Goal: Book appointment/travel/reservation

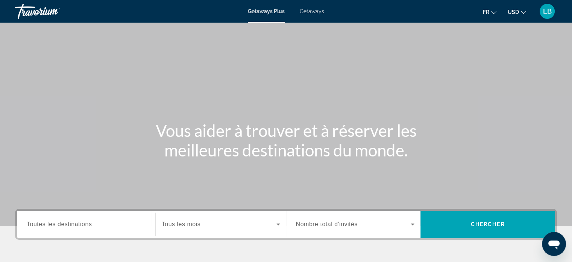
click at [105, 228] on input "Destination Toutes les destinations" at bounding box center [86, 224] width 119 height 9
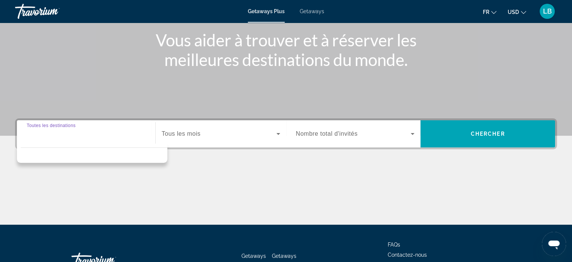
scroll to position [145, 0]
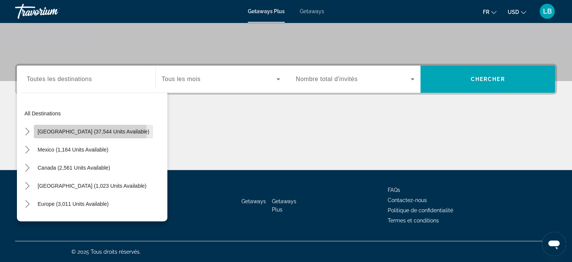
click at [90, 132] on span "[GEOGRAPHIC_DATA] (37,544 units available)" at bounding box center [94, 131] width 112 height 6
type input "**********"
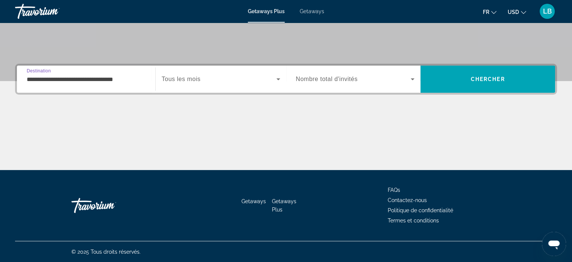
click at [242, 79] on span "Search widget" at bounding box center [219, 79] width 115 height 9
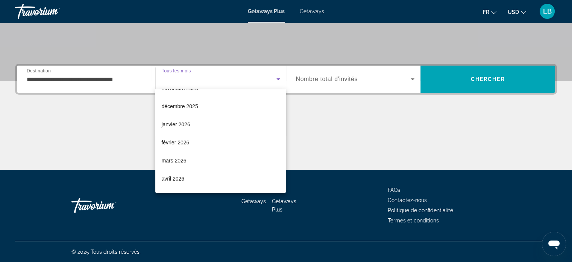
scroll to position [42, 0]
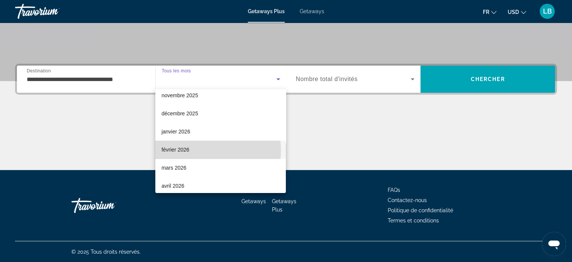
click at [190, 150] on mat-option "février 2026" at bounding box center [220, 149] width 131 height 18
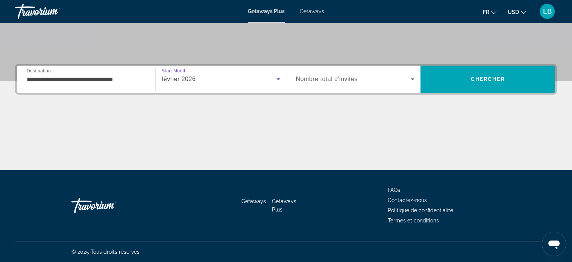
click at [380, 79] on span "Search widget" at bounding box center [353, 79] width 115 height 9
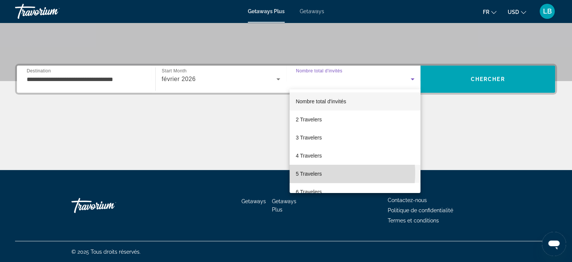
click at [315, 173] on span "5 Travelers" at bounding box center [309, 173] width 26 height 9
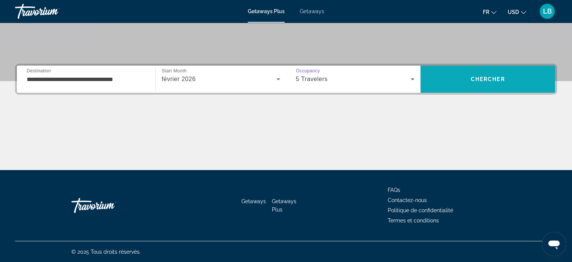
click at [491, 72] on span "Search" at bounding box center [488, 79] width 135 height 18
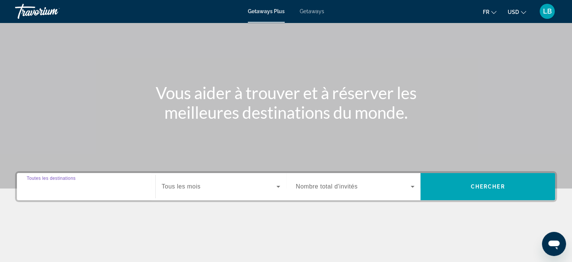
click at [91, 187] on input "Destination Toutes les destinations" at bounding box center [86, 186] width 119 height 9
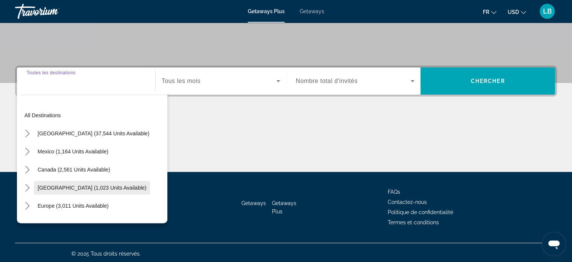
scroll to position [145, 0]
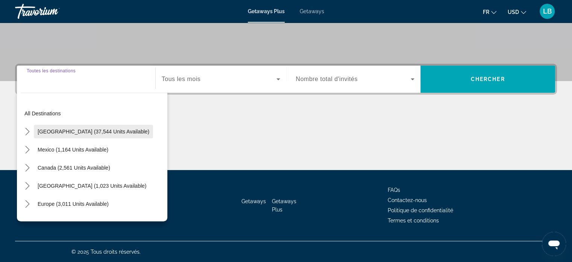
click at [79, 126] on span "Select destination: United States (37,544 units available)" at bounding box center [93, 131] width 119 height 18
type input "**********"
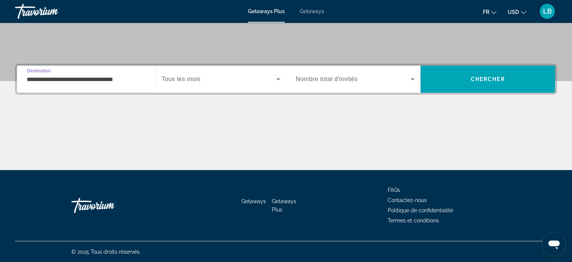
click at [226, 81] on span "Search widget" at bounding box center [219, 79] width 115 height 9
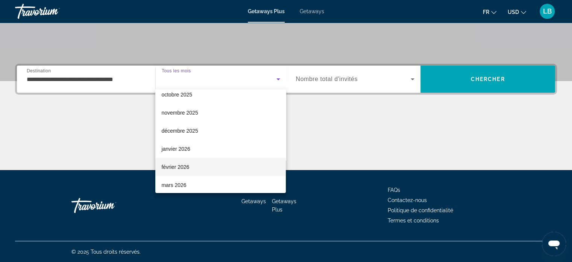
scroll to position [38, 0]
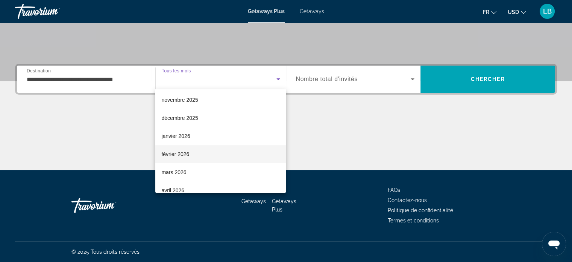
click at [184, 150] on span "février 2026" at bounding box center [175, 153] width 28 height 9
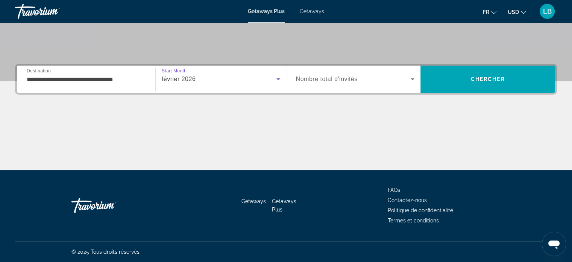
click at [321, 73] on div "Search widget" at bounding box center [355, 78] width 119 height 21
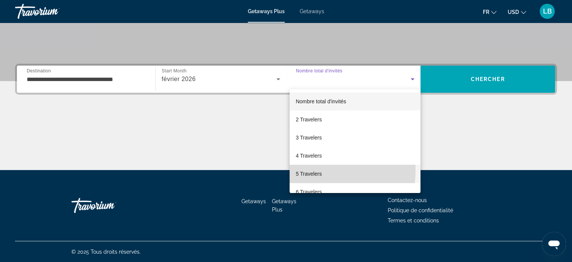
click at [309, 169] on span "5 Travelers" at bounding box center [309, 173] width 26 height 9
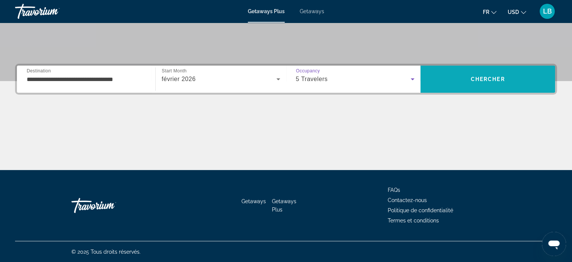
click at [469, 81] on span "Search" at bounding box center [488, 79] width 135 height 18
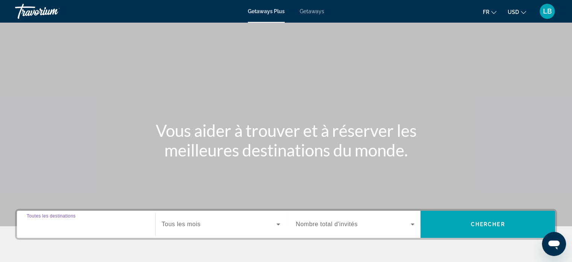
click at [121, 225] on input "Destination Toutes les destinations" at bounding box center [86, 224] width 119 height 9
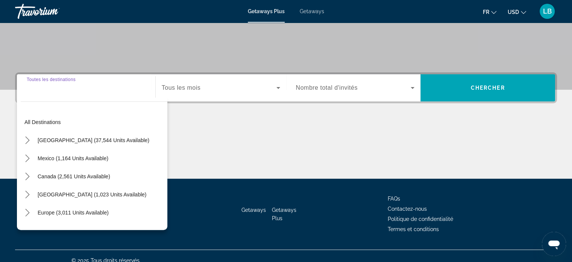
scroll to position [145, 0]
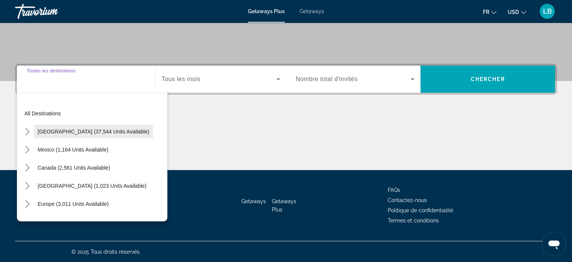
click at [81, 132] on span "[GEOGRAPHIC_DATA] (37,544 units available)" at bounding box center [94, 131] width 112 height 6
type input "**********"
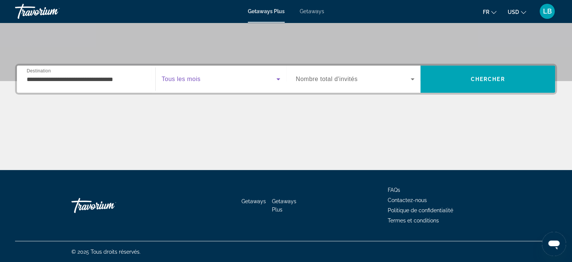
click at [229, 82] on span "Search widget" at bounding box center [219, 79] width 115 height 9
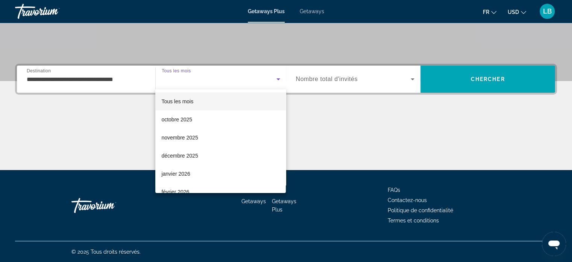
scroll to position [75, 0]
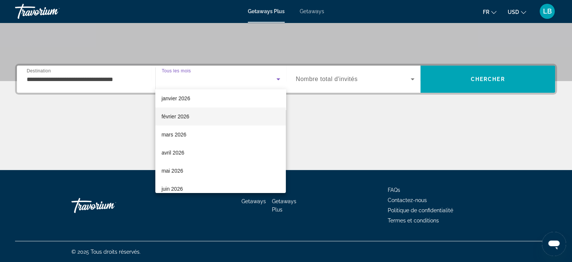
click at [190, 118] on mat-option "février 2026" at bounding box center [220, 116] width 131 height 18
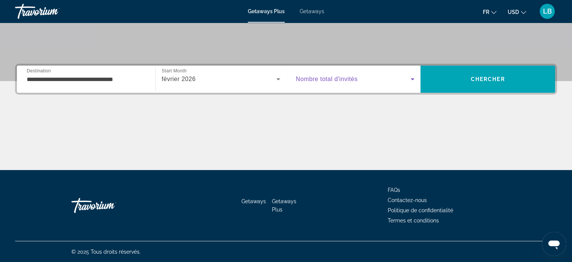
click at [385, 77] on span "Search widget" at bounding box center [353, 79] width 115 height 9
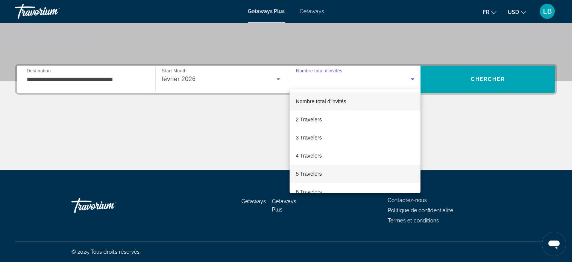
click at [316, 171] on span "5 Travelers" at bounding box center [309, 173] width 26 height 9
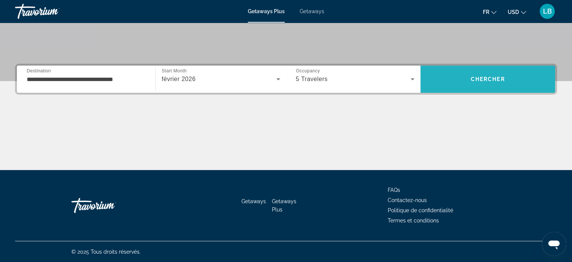
click at [462, 87] on span "Search" at bounding box center [488, 79] width 135 height 18
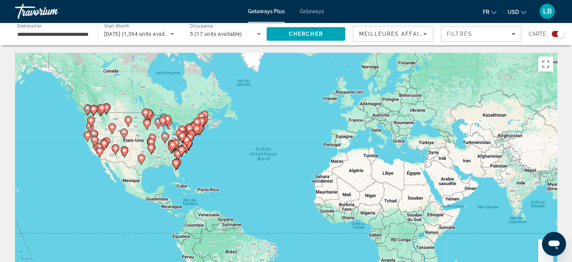
click at [540, 249] on button "Zoom avant" at bounding box center [546, 246] width 15 height 15
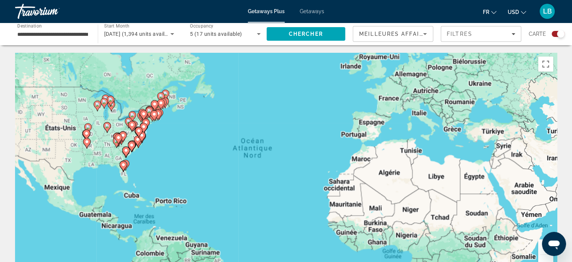
click at [540, 249] on button "Zoom avant" at bounding box center [546, 246] width 15 height 15
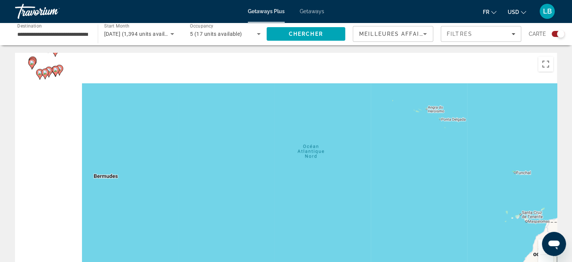
drag, startPoint x: 194, startPoint y: 144, endPoint x: 470, endPoint y: 192, distance: 279.5
click at [495, 197] on div "Pour activer le glissement avec le clavier, appuyez sur Alt+Entrée. Une fois ce…" at bounding box center [286, 166] width 542 height 226
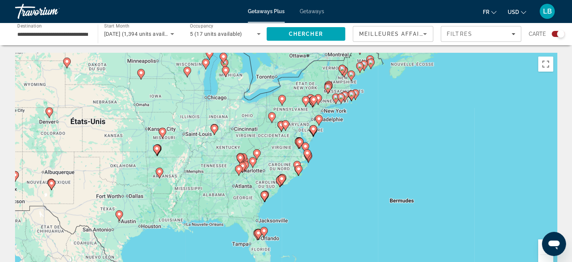
drag, startPoint x: 293, startPoint y: 165, endPoint x: 471, endPoint y: 215, distance: 184.5
click at [471, 215] on div "Pour activer le glissement avec le clavier, appuyez sur Alt+Entrée. Une fois ce…" at bounding box center [286, 166] width 542 height 226
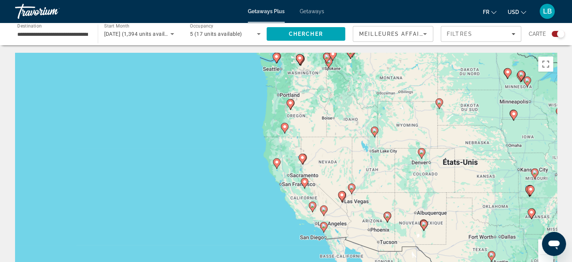
drag, startPoint x: 284, startPoint y: 213, endPoint x: 364, endPoint y: 178, distance: 88.0
click at [364, 178] on div "Pour activer le glissement avec le clavier, appuyez sur Alt+Entrée. Une fois ce…" at bounding box center [286, 166] width 542 height 226
click at [304, 182] on image "Main content" at bounding box center [305, 180] width 5 height 5
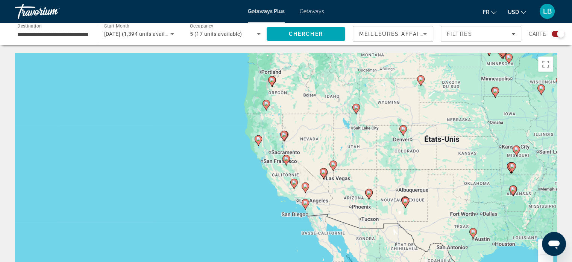
click at [285, 159] on image "Main content" at bounding box center [286, 158] width 5 height 5
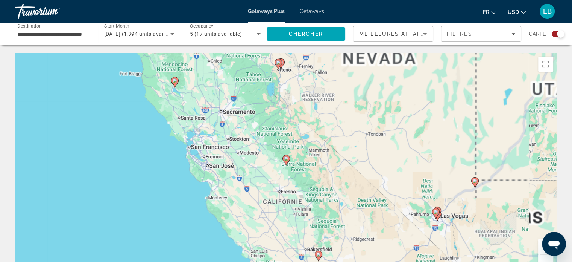
click at [285, 159] on image "Main content" at bounding box center [286, 158] width 5 height 5
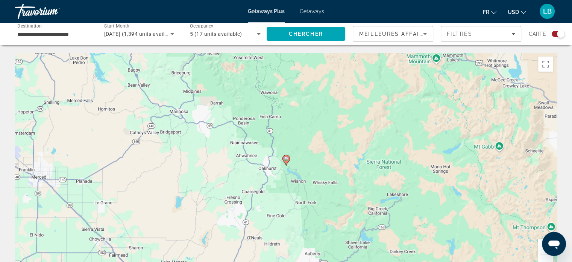
scroll to position [75, 0]
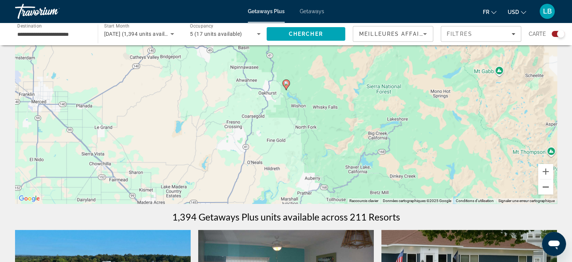
click at [543, 187] on button "Zoom arrière" at bounding box center [546, 186] width 15 height 15
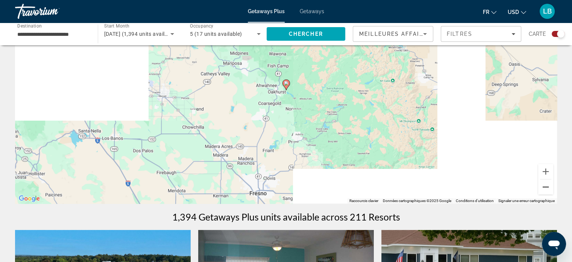
click at [543, 187] on button "Zoom arrière" at bounding box center [546, 186] width 15 height 15
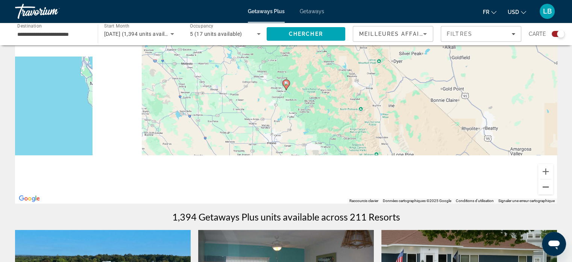
click at [543, 187] on button "Zoom arrière" at bounding box center [546, 186] width 15 height 15
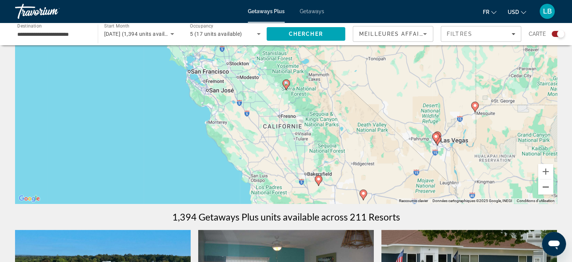
click at [546, 184] on button "Zoom arrière" at bounding box center [546, 186] width 15 height 15
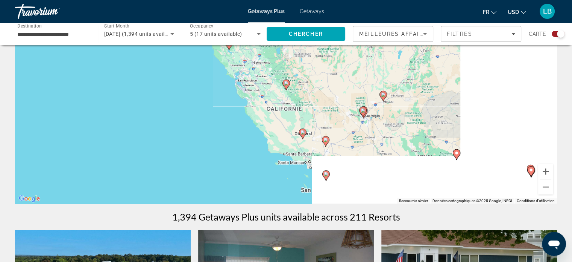
click at [546, 185] on button "Zoom arrière" at bounding box center [546, 186] width 15 height 15
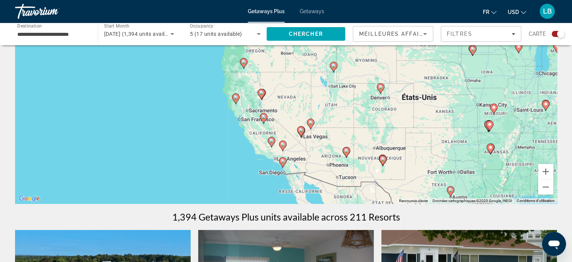
drag, startPoint x: 270, startPoint y: 124, endPoint x: 247, endPoint y: 159, distance: 41.9
click at [247, 159] on div "Pour activer le glissement avec le clavier, appuyez sur Alt+Entrée. Une fois ce…" at bounding box center [286, 90] width 542 height 226
click at [543, 172] on button "Zoom avant" at bounding box center [546, 171] width 15 height 15
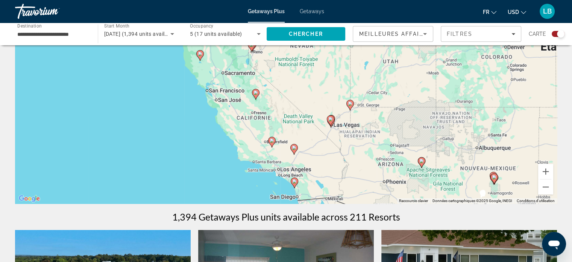
drag, startPoint x: 261, startPoint y: 184, endPoint x: 275, endPoint y: 123, distance: 62.3
click at [275, 123] on div "Pour activer le glissement avec le clavier, appuyez sur Alt+Entrée. Une fois ce…" at bounding box center [286, 90] width 542 height 226
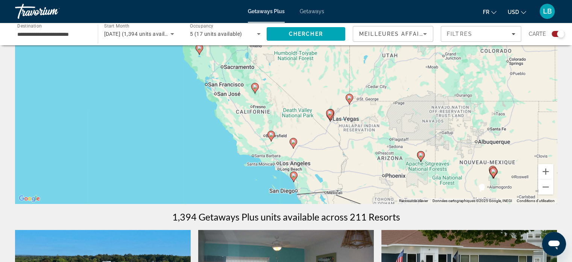
click at [329, 116] on icon "Main content" at bounding box center [329, 115] width 7 height 10
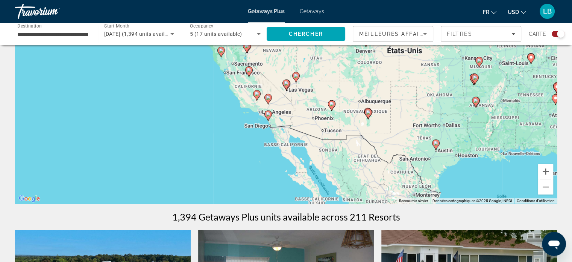
click at [285, 88] on gmp-advanced-marker "Main content" at bounding box center [287, 84] width 8 height 11
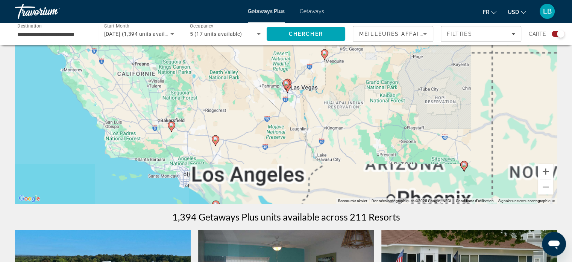
click at [285, 87] on icon "Main content" at bounding box center [287, 84] width 8 height 11
type input "**********"
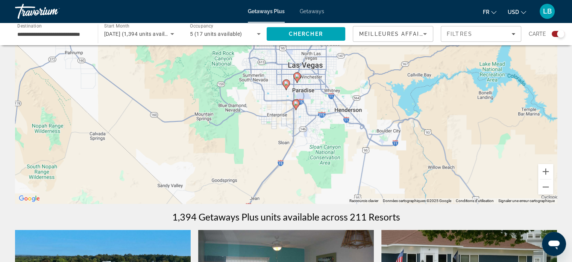
click at [286, 87] on icon "Main content" at bounding box center [286, 85] width 7 height 10
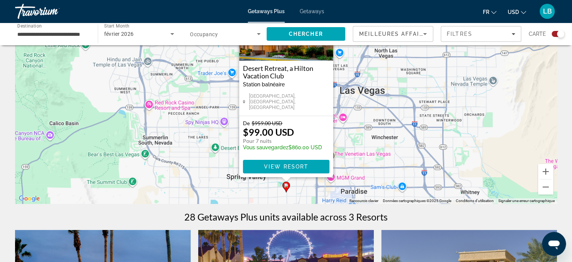
click at [375, 155] on div "Pour activer le glissement avec le clavier, appuyez sur Alt+Entrée. Une fois ce…" at bounding box center [286, 90] width 542 height 226
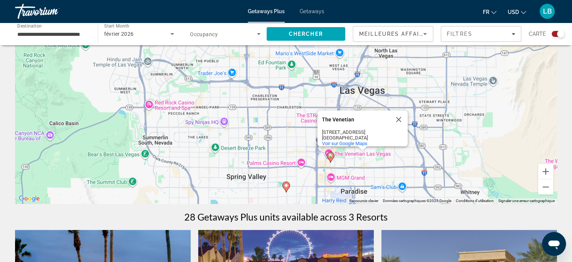
click at [352, 135] on div "[GEOGRAPHIC_DATA]" at bounding box center [356, 138] width 68 height 6
click at [354, 121] on div "The Venetian" at bounding box center [356, 119] width 68 height 18
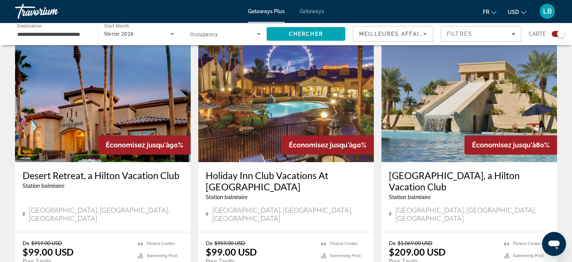
scroll to position [301, 0]
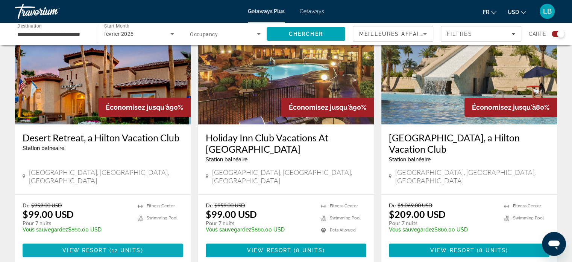
click at [107, 247] on span "Main content" at bounding box center [108, 250] width 2 height 6
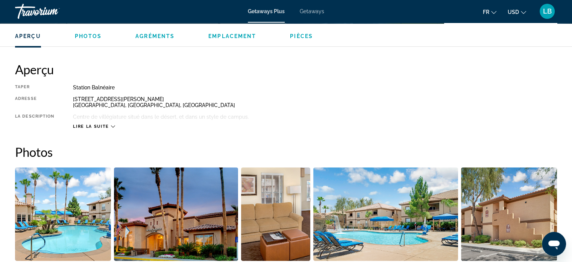
scroll to position [226, 0]
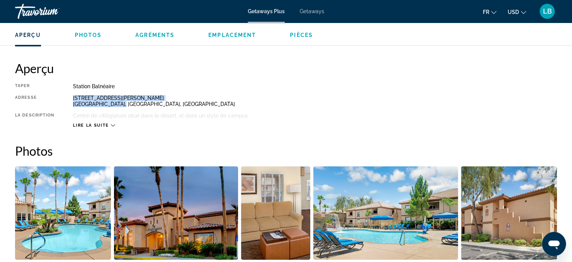
drag, startPoint x: 73, startPoint y: 99, endPoint x: 132, endPoint y: 101, distance: 58.8
click at [132, 101] on div "[STREET_ADDRESS][PERSON_NAME]" at bounding box center [315, 101] width 484 height 12
copy div "[STREET_ADDRESS][PERSON_NAME]"
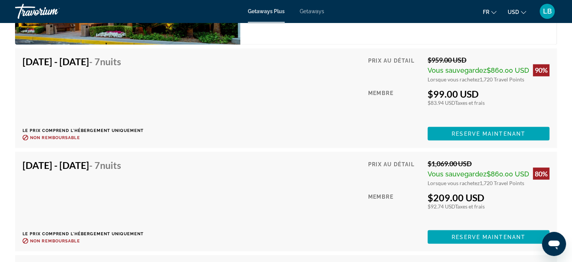
scroll to position [1317, 0]
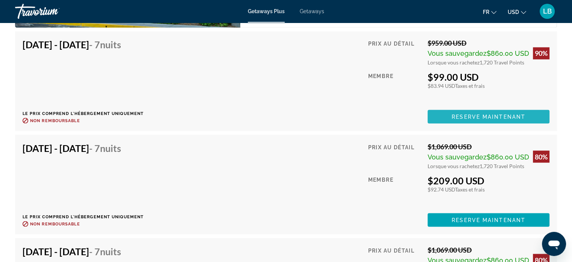
click at [473, 111] on span "Main content" at bounding box center [489, 116] width 122 height 18
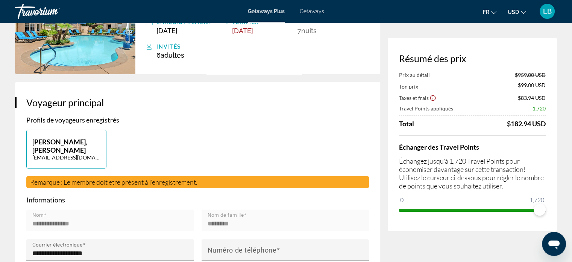
scroll to position [113, 0]
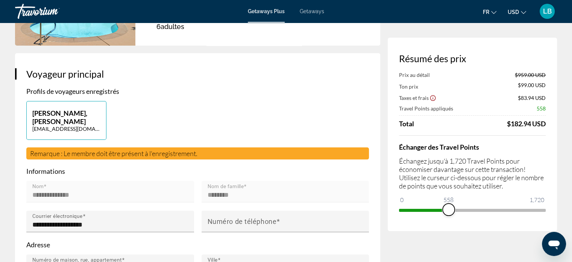
drag, startPoint x: 536, startPoint y: 212, endPoint x: 449, endPoint y: 207, distance: 87.1
click at [449, 207] on span "ngx-slider" at bounding box center [449, 209] width 12 height 12
drag, startPoint x: 449, startPoint y: 206, endPoint x: 542, endPoint y: 212, distance: 93.1
click at [542, 212] on span "ngx-slider" at bounding box center [540, 209] width 12 height 12
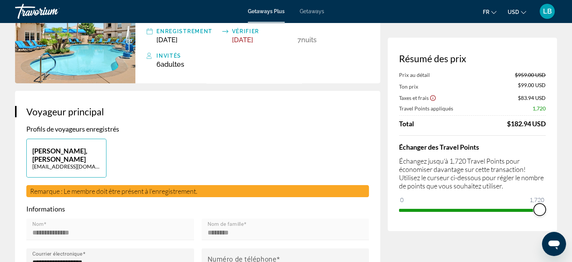
scroll to position [0, 0]
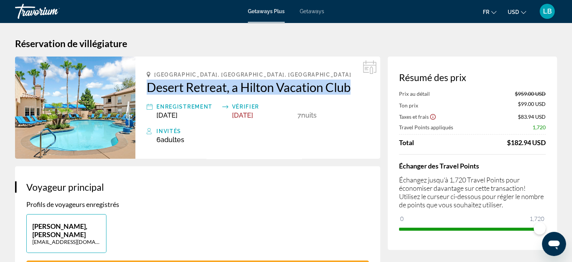
drag, startPoint x: 146, startPoint y: 90, endPoint x: 333, endPoint y: 91, distance: 186.7
click at [372, 92] on div "[GEOGRAPHIC_DATA], [GEOGRAPHIC_DATA], [GEOGRAPHIC_DATA] Desert Retreat, a Hilto…" at bounding box center [257, 107] width 245 height 102
copy h2 "Desert Retreat, a Hilton Vacation Club"
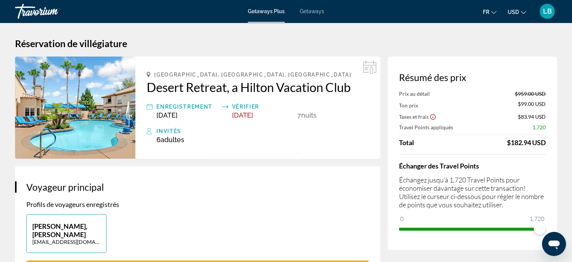
click at [246, 145] on div "[GEOGRAPHIC_DATA], [GEOGRAPHIC_DATA], [GEOGRAPHIC_DATA] Desert Retreat, a Hilto…" at bounding box center [257, 107] width 245 height 102
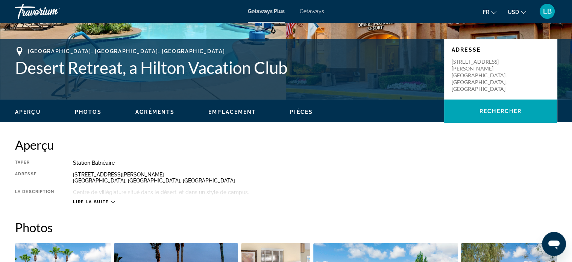
scroll to position [151, 0]
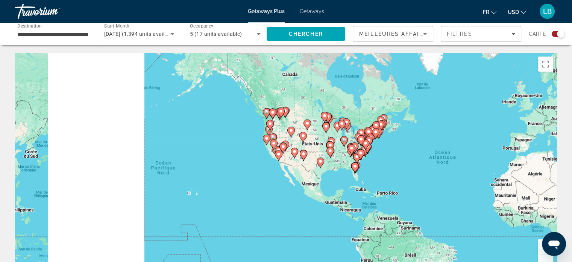
drag, startPoint x: 232, startPoint y: 170, endPoint x: 326, endPoint y: 168, distance: 93.7
click at [326, 168] on div "Pour activer le glissement avec le clavier, appuyez sur Alt+Entrée. Une fois ce…" at bounding box center [286, 166] width 542 height 226
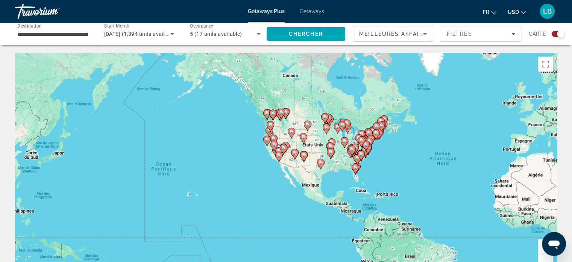
click at [539, 248] on button "Zoom avant" at bounding box center [546, 246] width 15 height 15
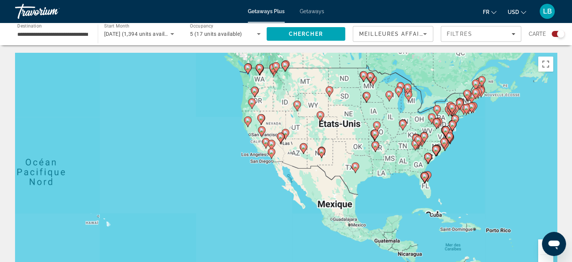
click at [539, 248] on button "Zoom avant" at bounding box center [546, 246] width 15 height 15
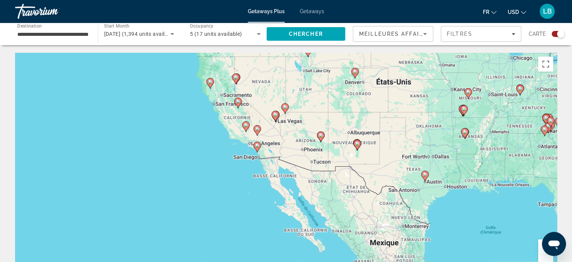
click at [539, 246] on button "Zoom avant" at bounding box center [546, 246] width 15 height 15
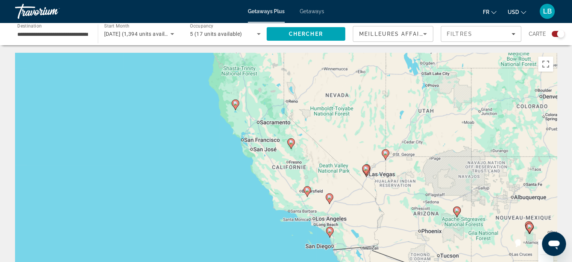
drag, startPoint x: 323, startPoint y: 220, endPoint x: 351, endPoint y: 243, distance: 36.1
click at [351, 243] on div "Pour activer le glissement avec le clavier, appuyez sur Alt+Entrée. Une fois ce…" at bounding box center [286, 166] width 542 height 226
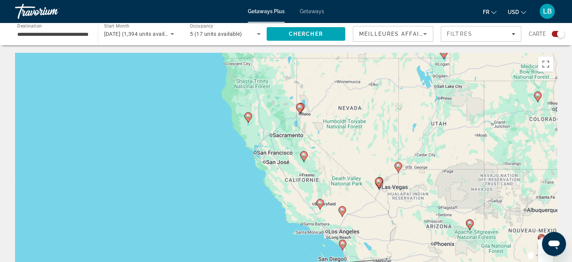
click at [305, 157] on icon "Main content" at bounding box center [303, 156] width 7 height 10
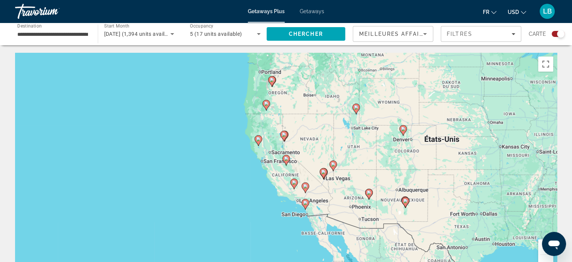
click at [286, 161] on icon "Main content" at bounding box center [286, 160] width 7 height 10
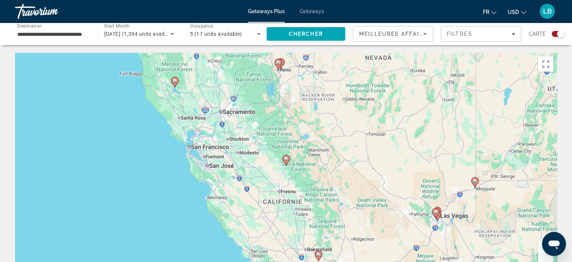
click at [286, 161] on icon "Main content" at bounding box center [286, 160] width 7 height 10
type input "**********"
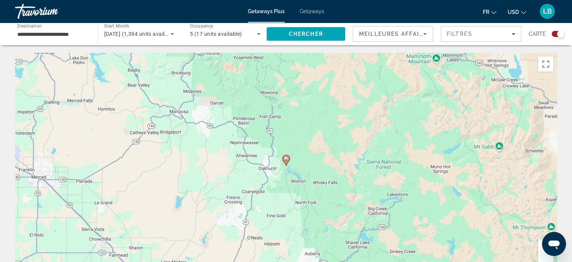
click at [286, 161] on icon "Main content" at bounding box center [286, 160] width 7 height 10
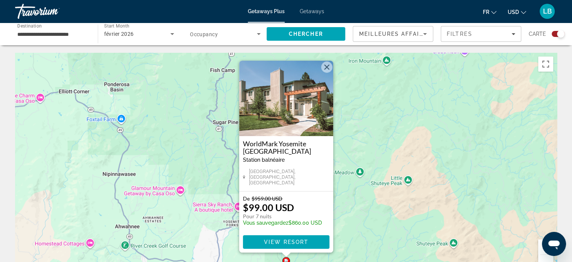
click at [315, 184] on div "[GEOGRAPHIC_DATA], [GEOGRAPHIC_DATA], [GEOGRAPHIC_DATA]" at bounding box center [286, 176] width 87 height 17
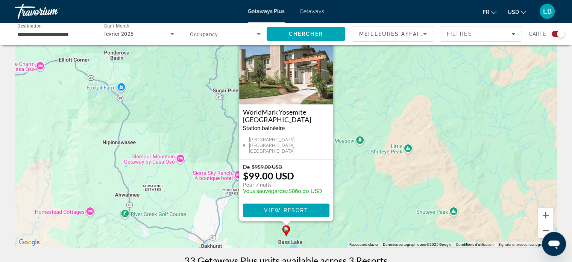
scroll to position [75, 0]
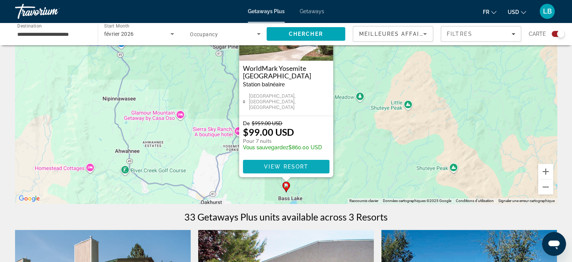
click at [297, 168] on span "View Resort" at bounding box center [286, 166] width 44 height 6
